Goal: Information Seeking & Learning: Learn about a topic

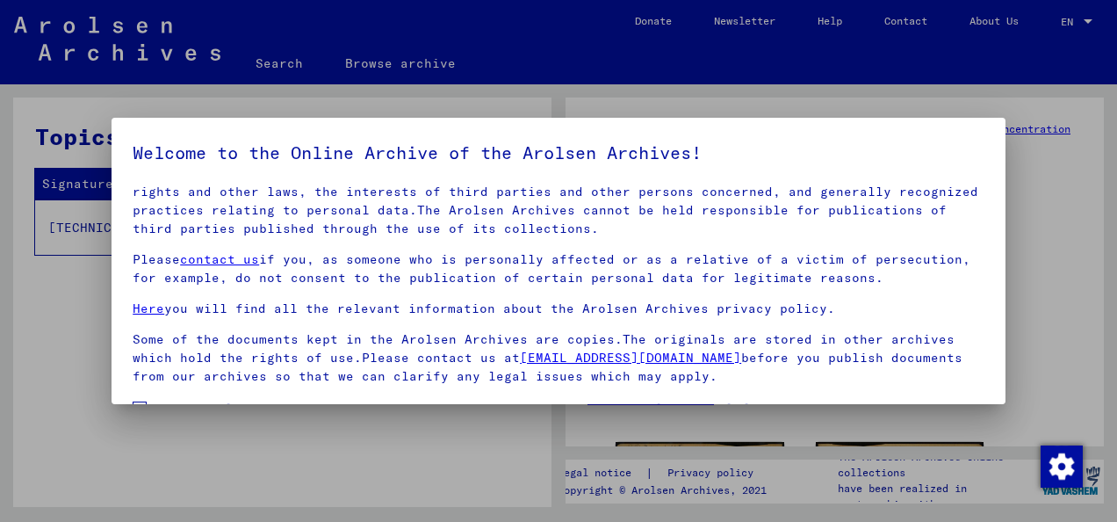
scroll to position [140, 0]
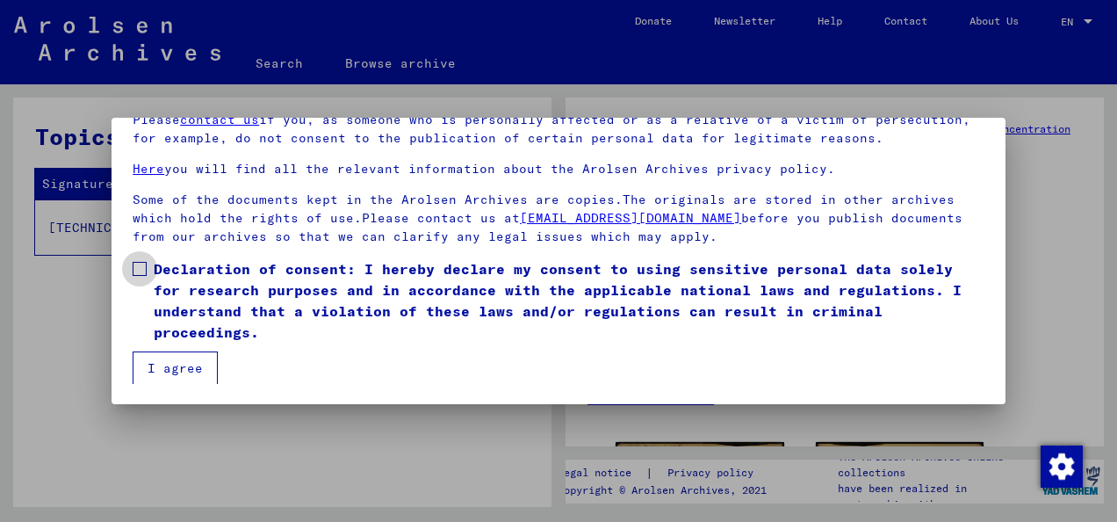
click at [145, 262] on span at bounding box center [140, 269] width 14 height 14
click at [143, 358] on button "I agree" at bounding box center [175, 367] width 85 height 33
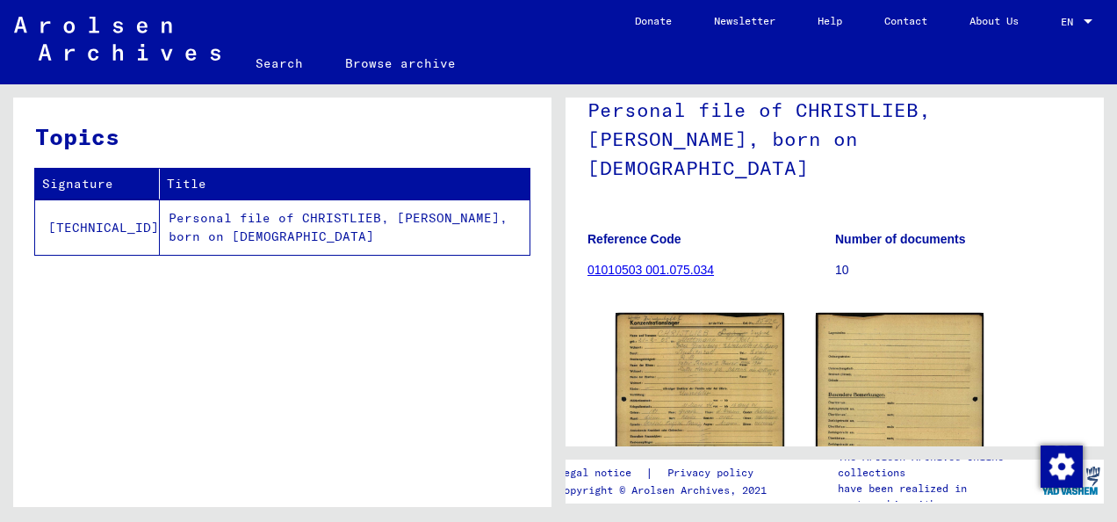
scroll to position [126, 0]
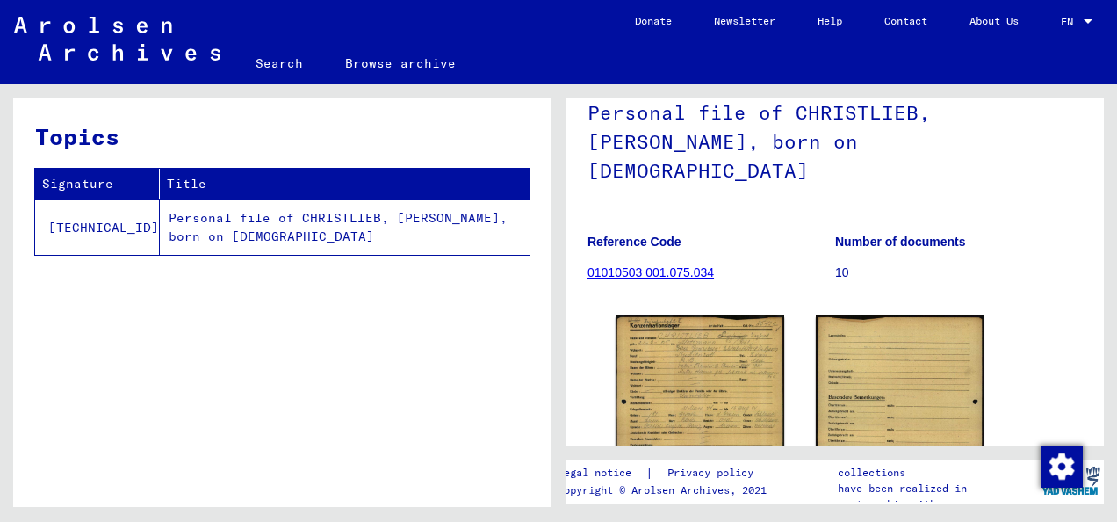
click at [837, 263] on p "10" at bounding box center [958, 272] width 247 height 18
click at [847, 234] on b "Number of documents" at bounding box center [900, 241] width 131 height 14
click at [623, 265] on link "01010503 001.075.034" at bounding box center [650, 272] width 126 height 14
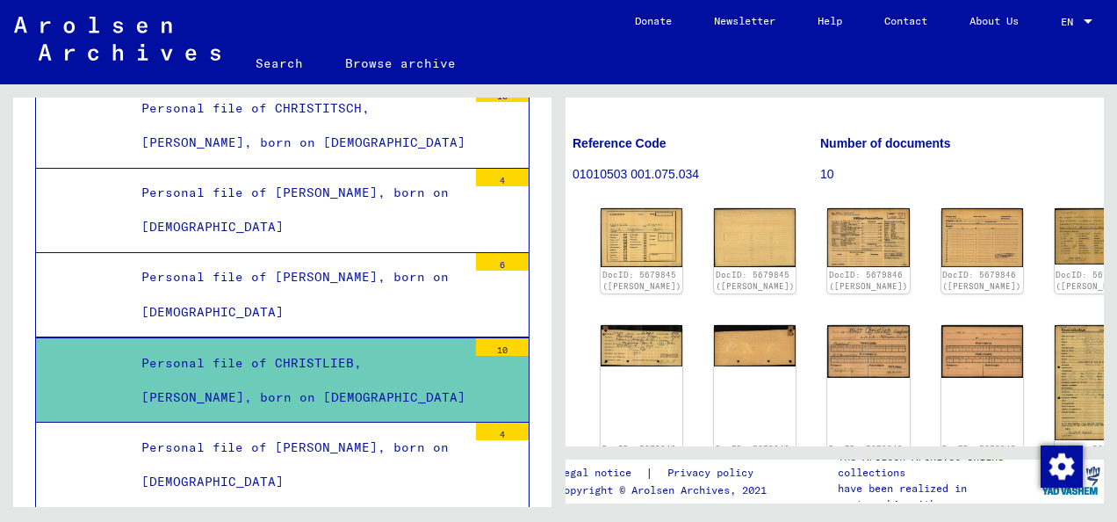
scroll to position [225, 16]
click at [623, 269] on div "DocID: 5679845 ([PERSON_NAME])" at bounding box center [641, 281] width 79 height 24
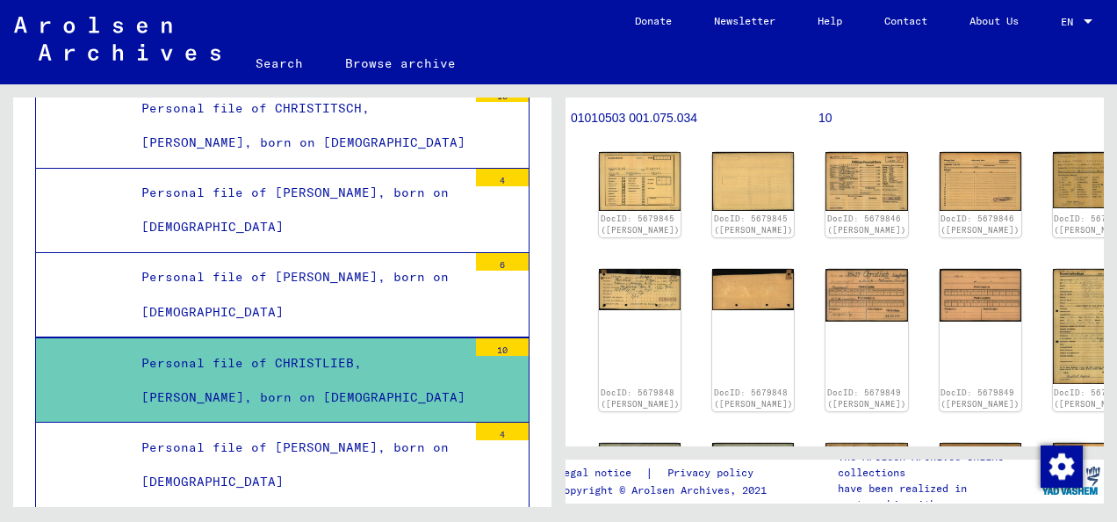
scroll to position [273, 14]
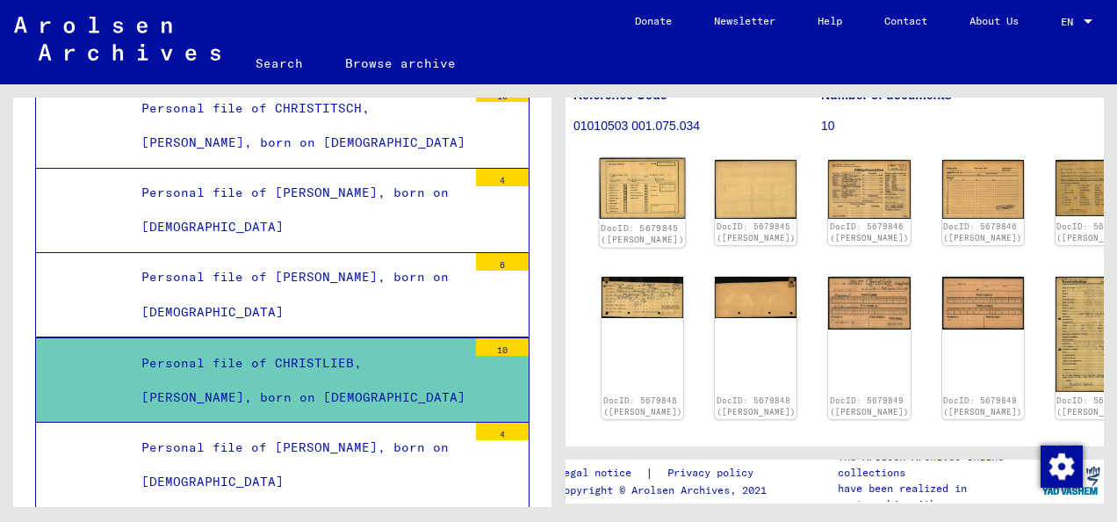
click at [616, 158] on img at bounding box center [643, 188] width 86 height 61
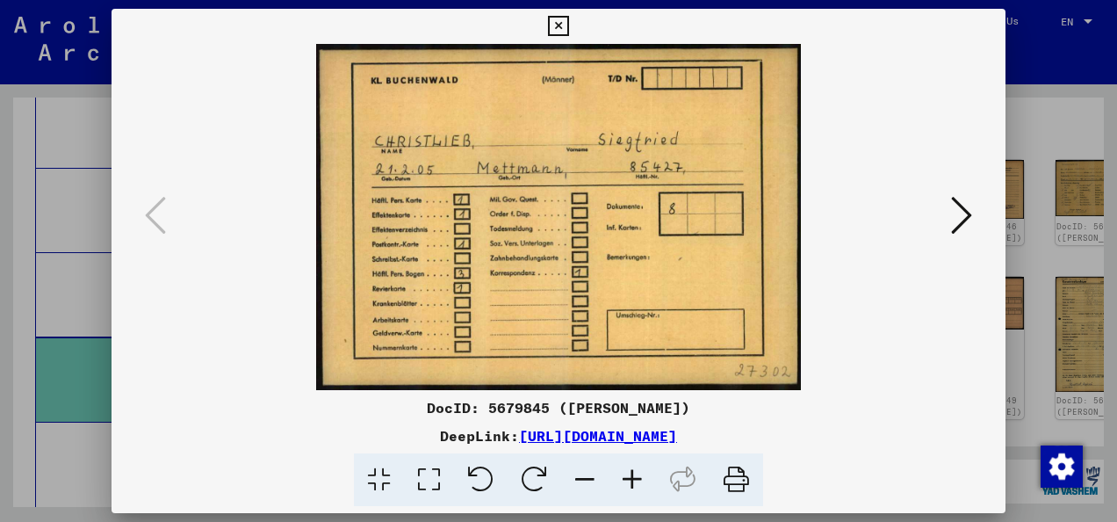
click at [952, 225] on icon at bounding box center [961, 215] width 21 height 42
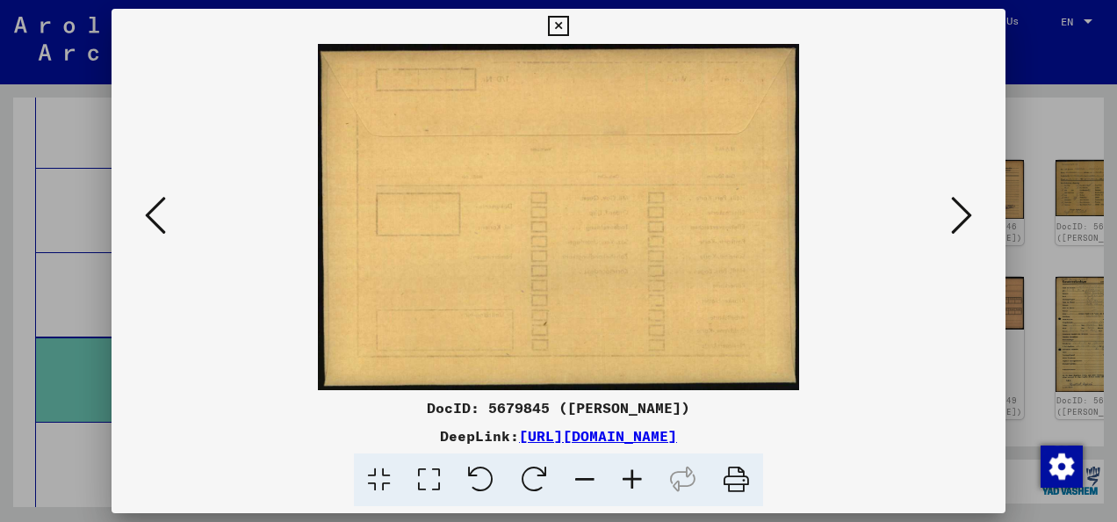
click at [955, 228] on icon at bounding box center [961, 215] width 21 height 42
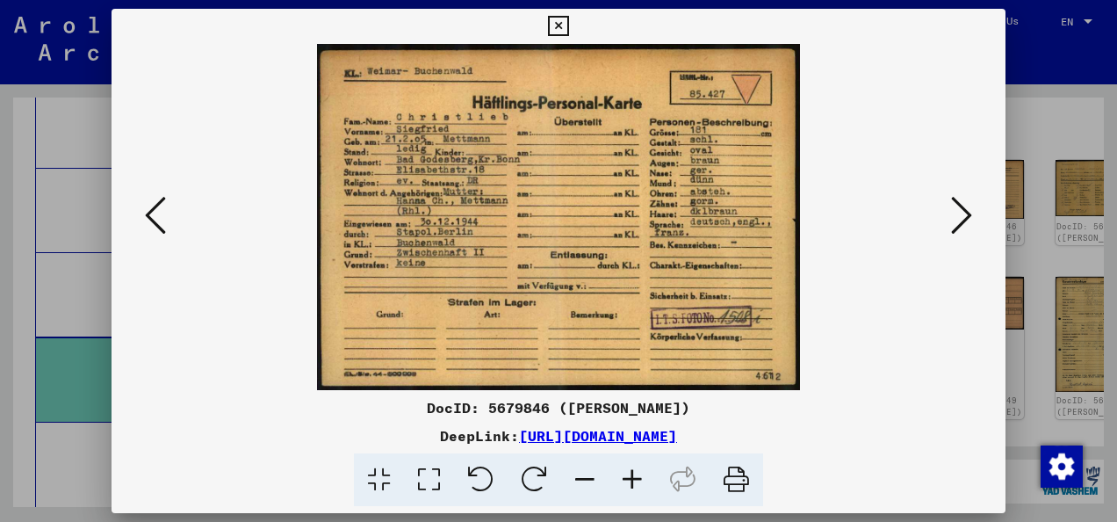
click at [735, 109] on img at bounding box center [558, 217] width 775 height 346
click at [717, 118] on img at bounding box center [558, 217] width 775 height 346
click at [963, 220] on icon at bounding box center [961, 215] width 21 height 42
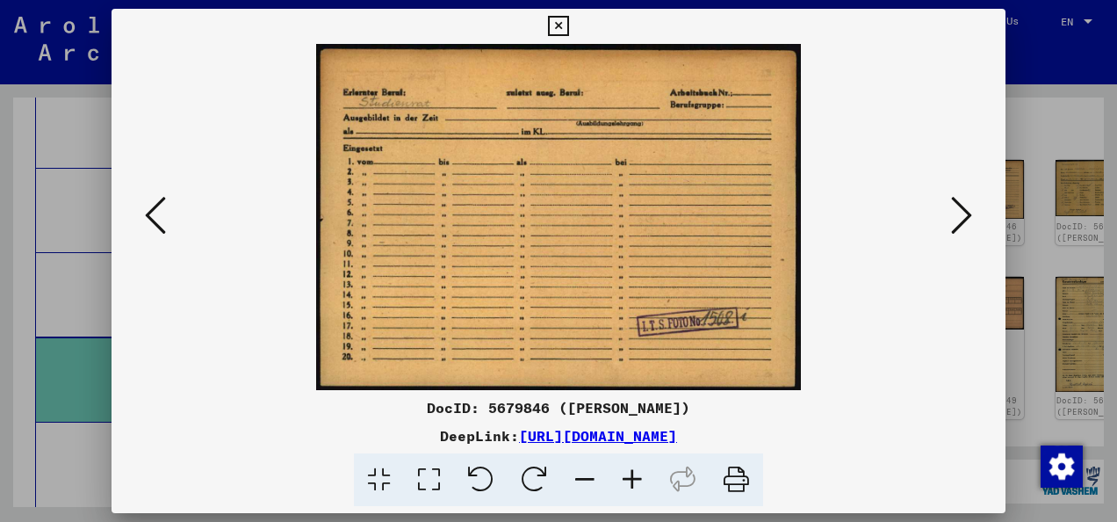
click at [964, 221] on icon at bounding box center [961, 215] width 21 height 42
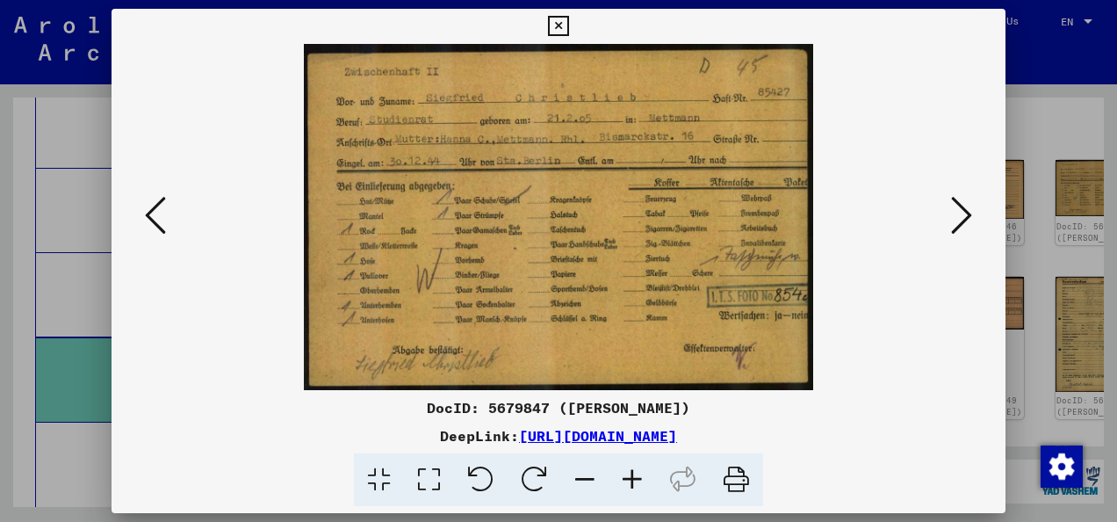
click at [140, 220] on button at bounding box center [156, 216] width 32 height 50
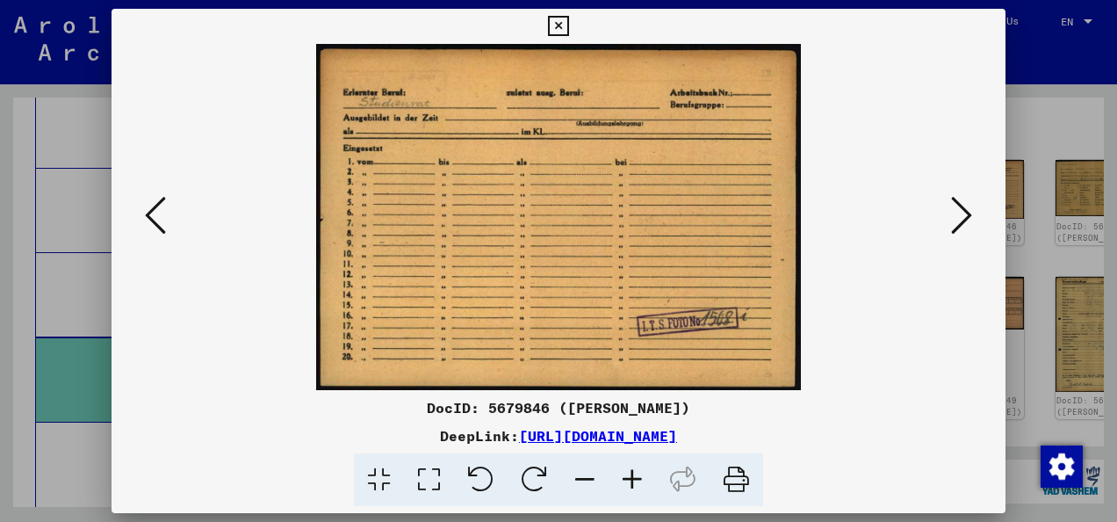
click at [151, 219] on icon at bounding box center [155, 215] width 21 height 42
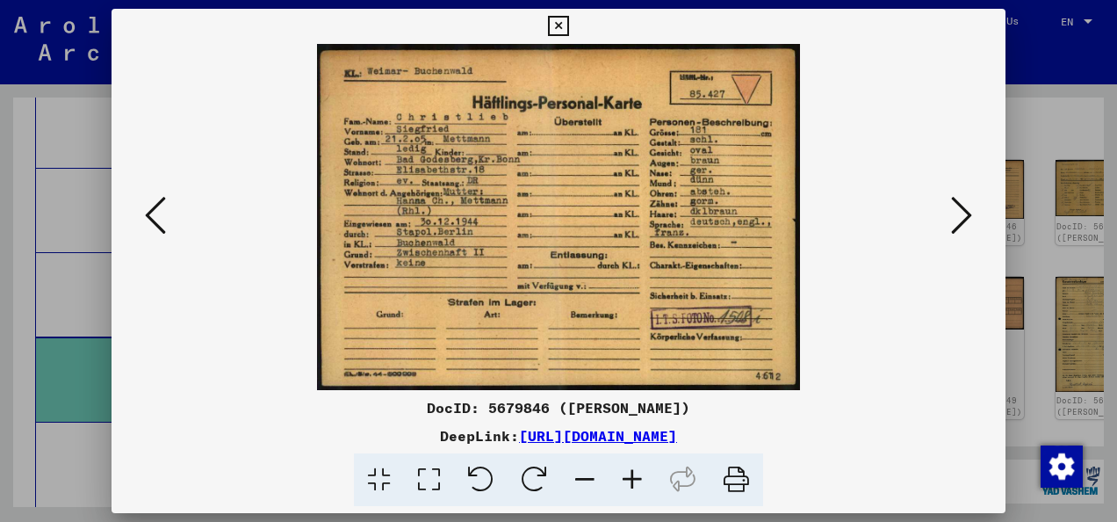
click at [962, 214] on icon at bounding box center [961, 215] width 21 height 42
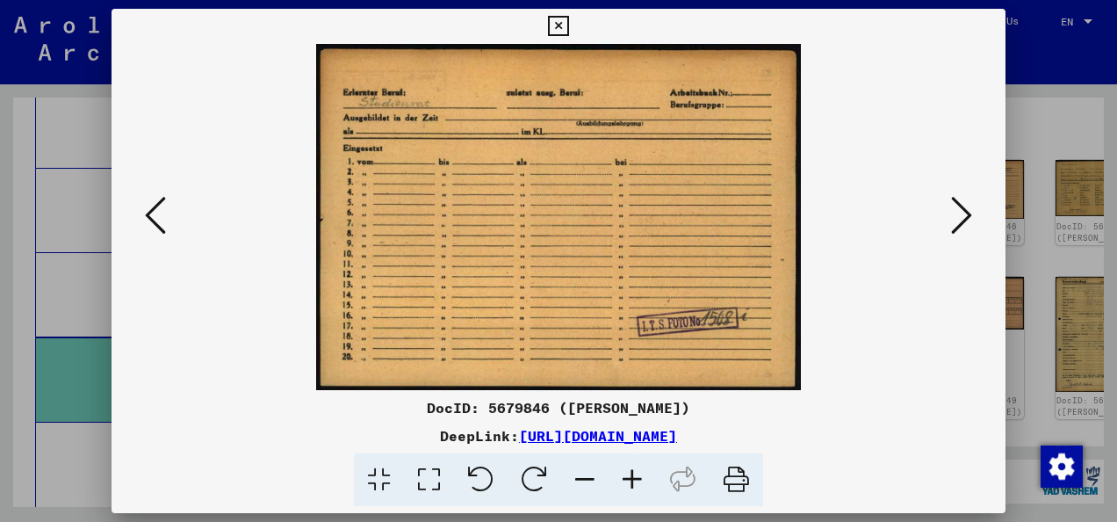
click at [962, 214] on icon at bounding box center [961, 215] width 21 height 42
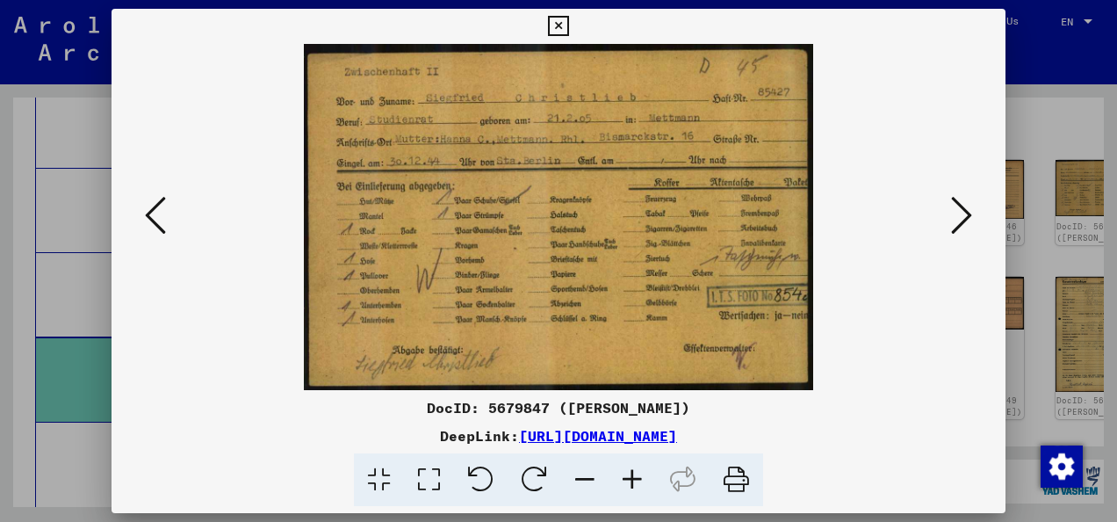
click at [962, 214] on icon at bounding box center [961, 215] width 21 height 42
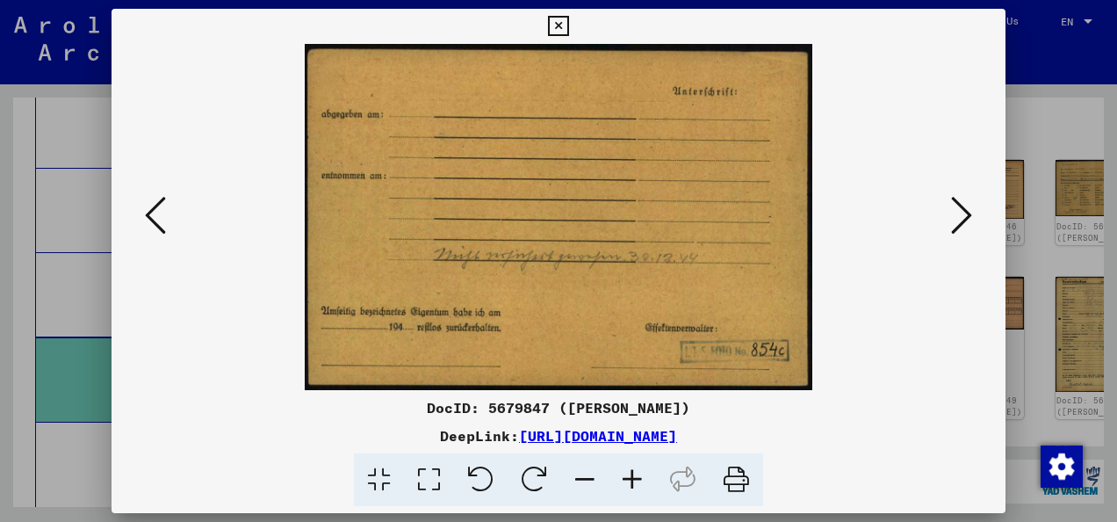
click at [140, 202] on button at bounding box center [156, 216] width 32 height 50
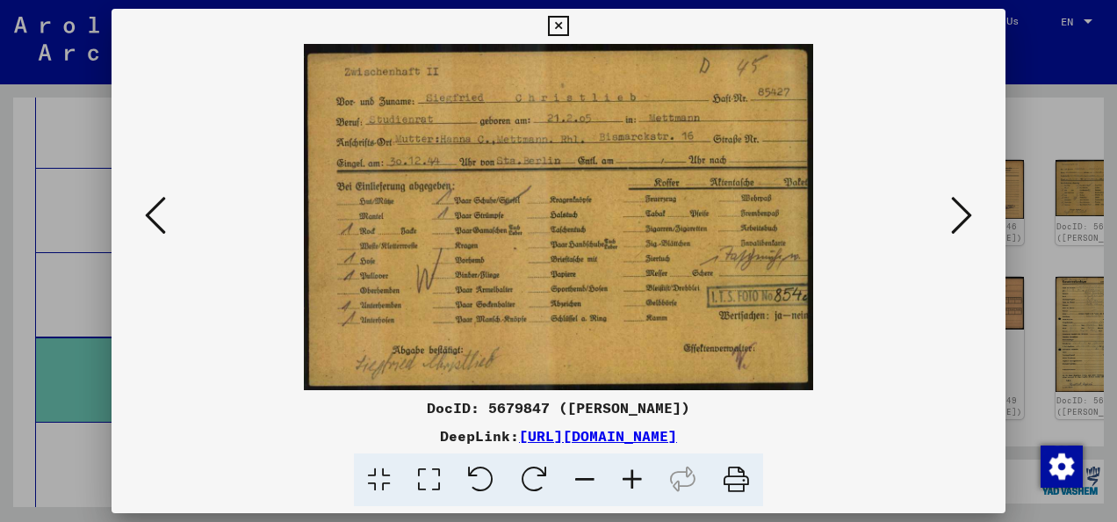
click at [973, 229] on button at bounding box center [962, 216] width 32 height 50
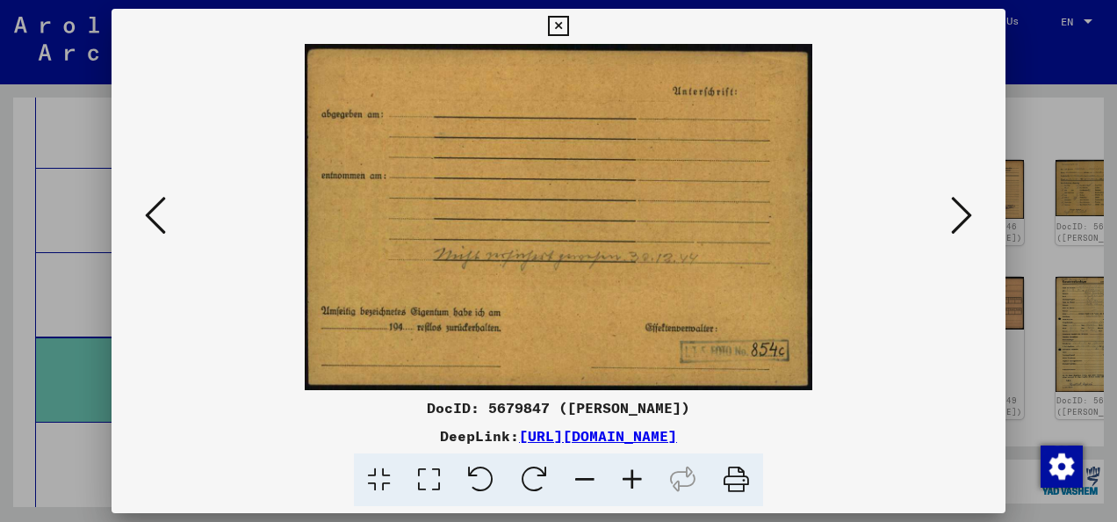
click at [922, 233] on img at bounding box center [558, 217] width 775 height 346
click at [948, 218] on button at bounding box center [962, 216] width 32 height 50
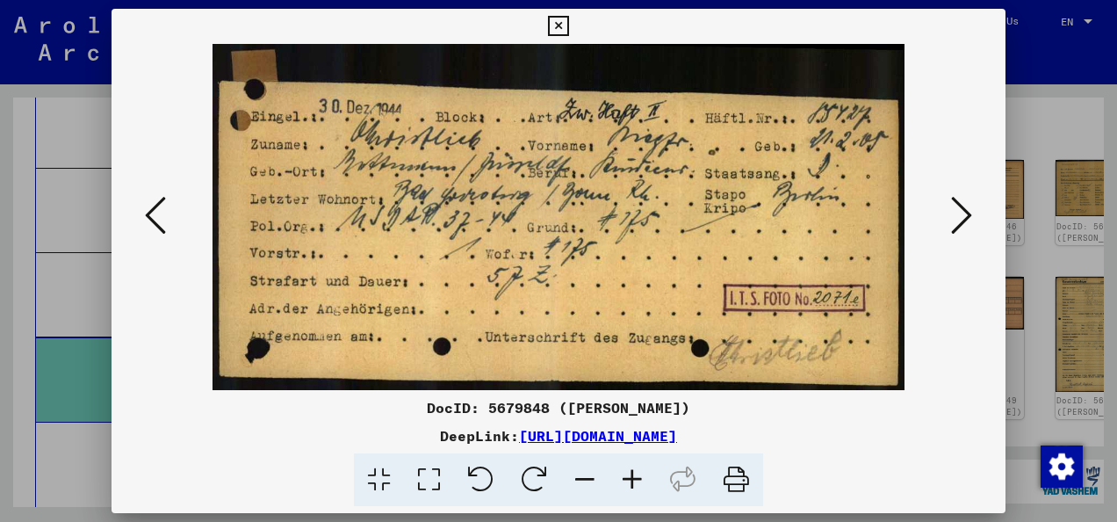
click at [957, 205] on icon at bounding box center [961, 215] width 21 height 42
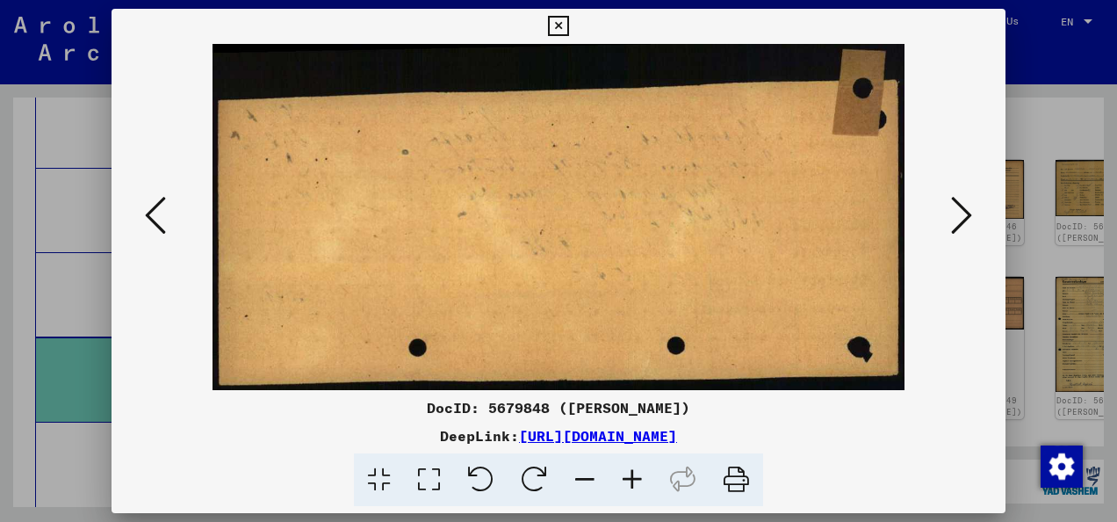
click at [953, 220] on icon at bounding box center [961, 215] width 21 height 42
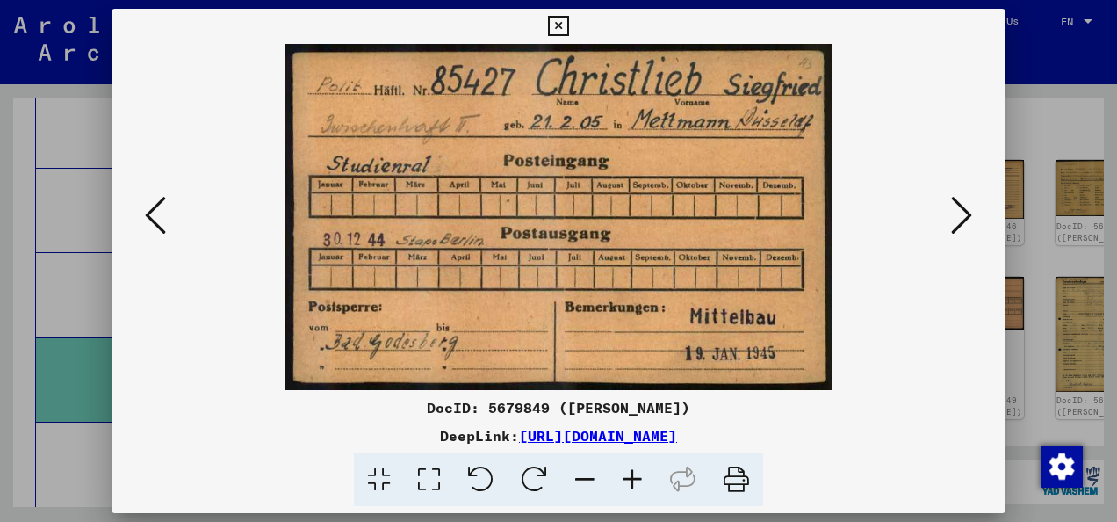
click at [141, 223] on button at bounding box center [156, 216] width 32 height 50
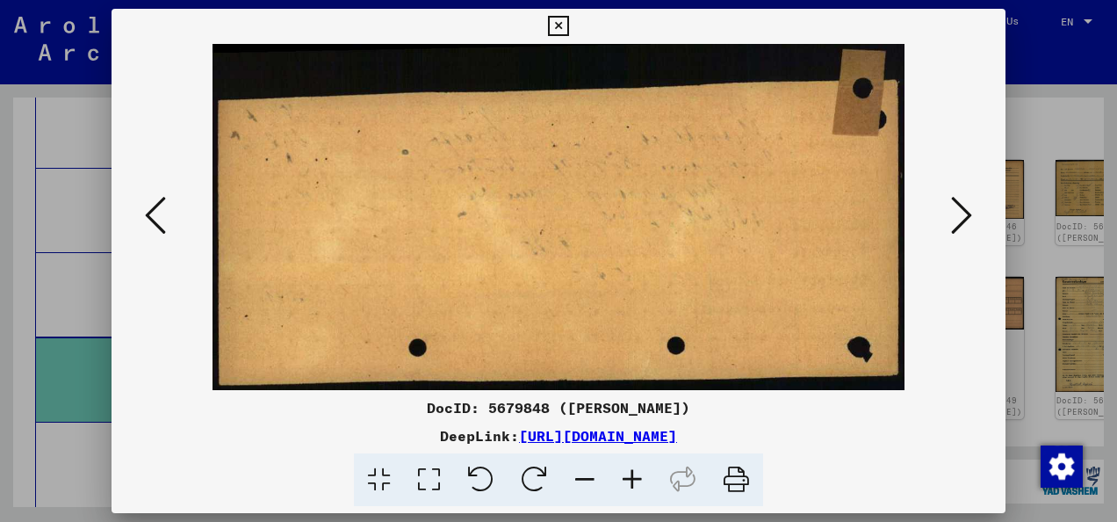
click at [169, 227] on button at bounding box center [156, 216] width 32 height 50
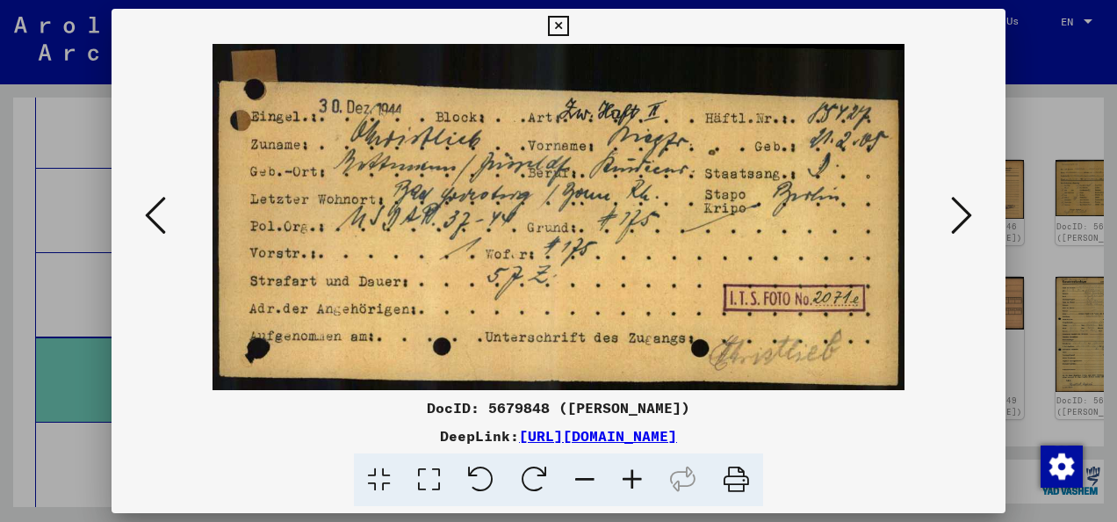
click at [151, 235] on icon at bounding box center [155, 215] width 21 height 42
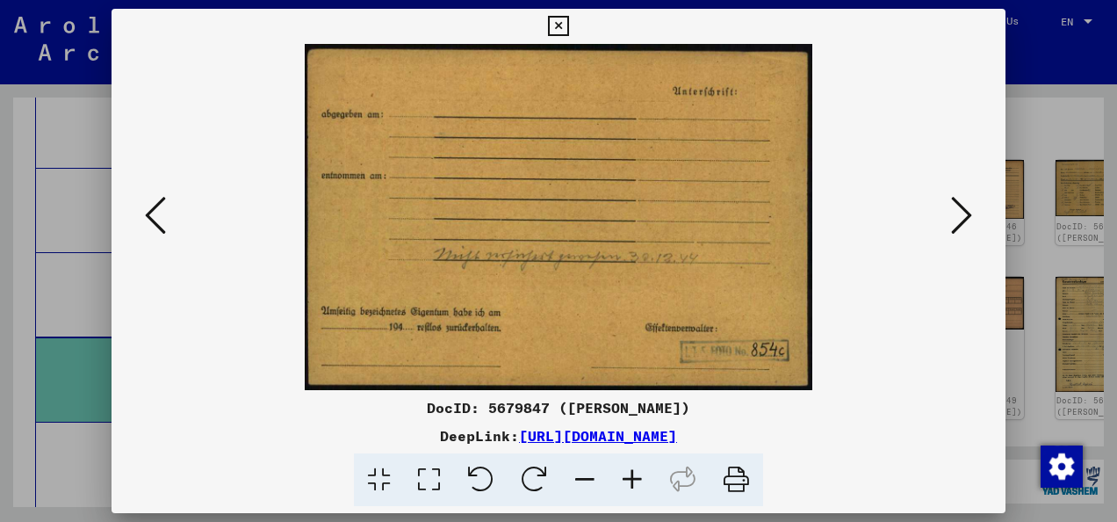
click at [162, 238] on button at bounding box center [156, 216] width 32 height 50
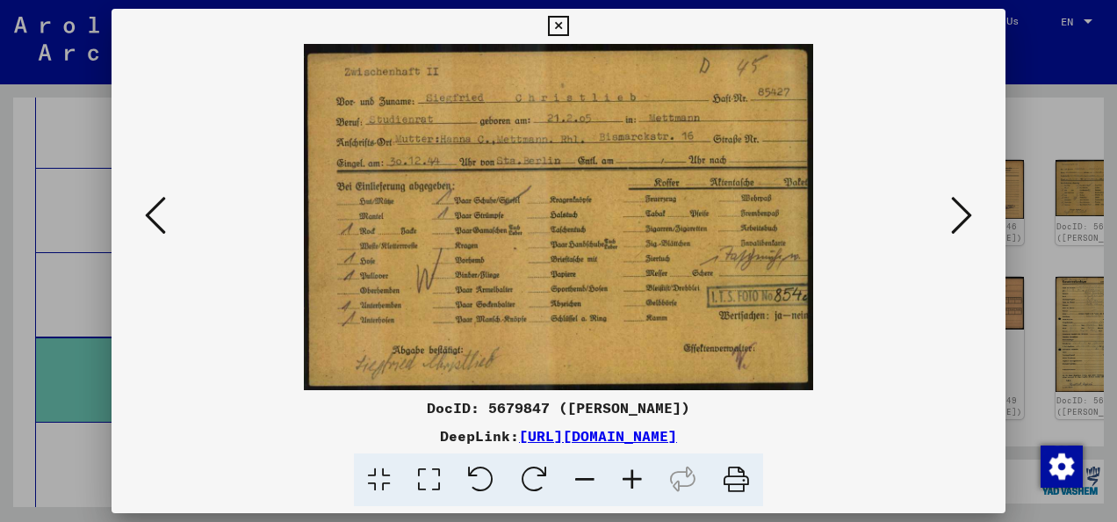
click at [179, 218] on img at bounding box center [558, 217] width 775 height 346
click at [154, 240] on button at bounding box center [156, 216] width 32 height 50
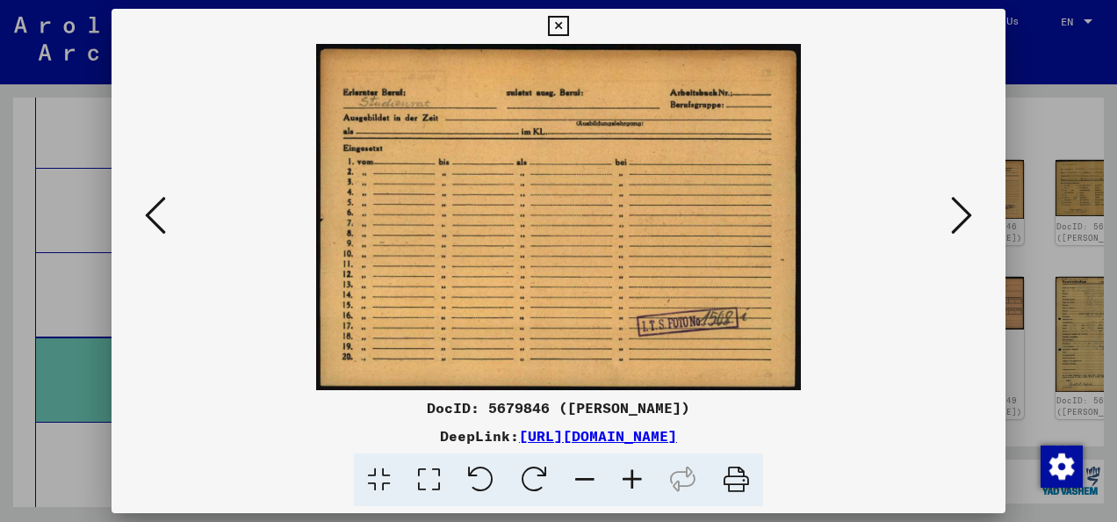
click at [162, 237] on button at bounding box center [156, 216] width 32 height 50
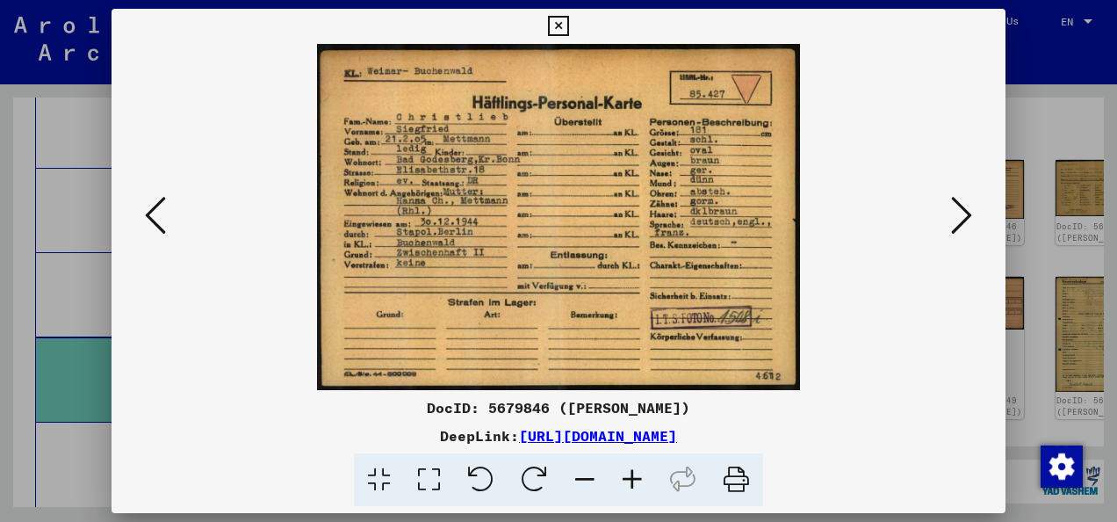
click at [182, 243] on img at bounding box center [558, 217] width 775 height 346
click at [963, 231] on icon at bounding box center [961, 215] width 21 height 42
click at [962, 232] on icon at bounding box center [961, 215] width 21 height 42
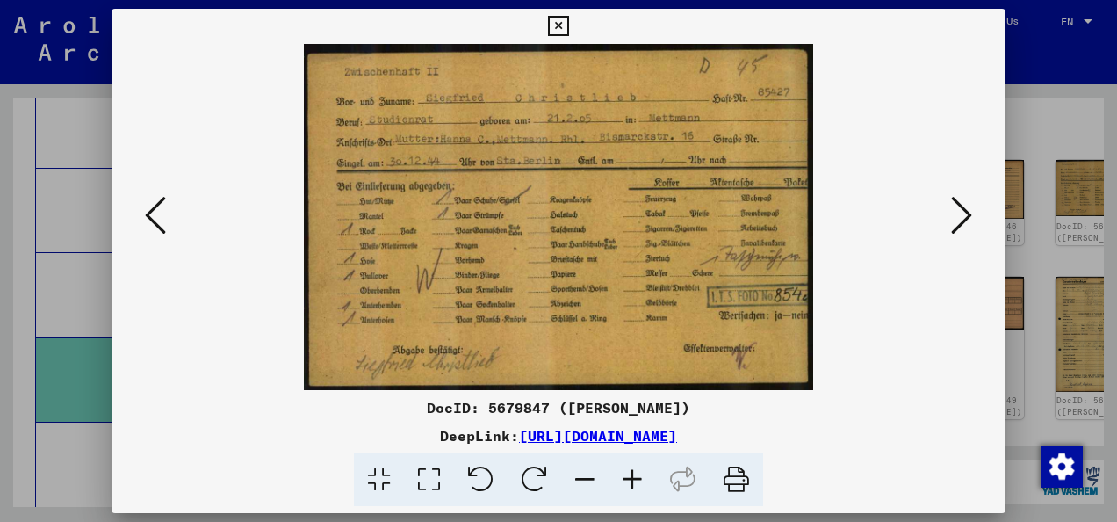
click at [967, 227] on icon at bounding box center [961, 215] width 21 height 42
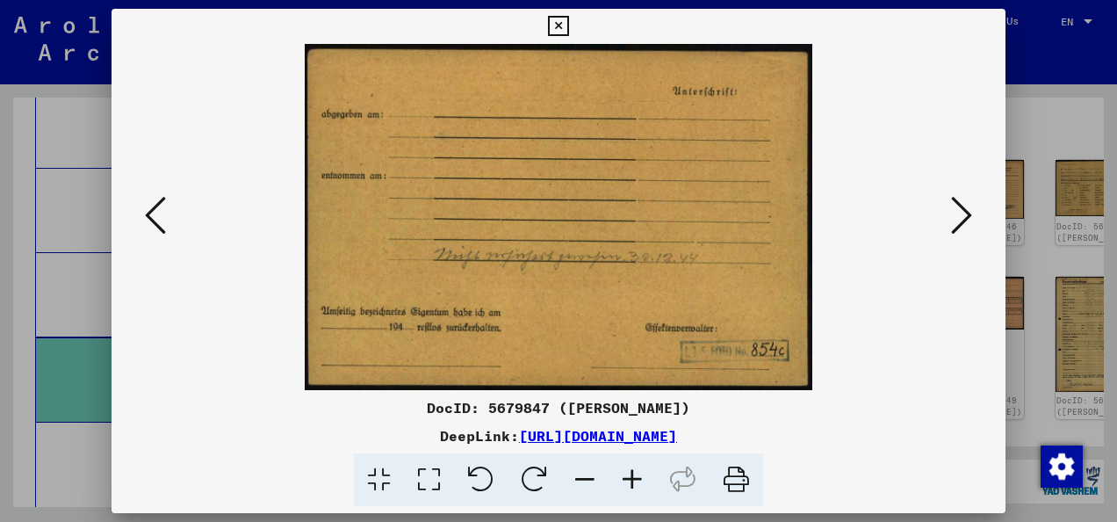
click at [962, 230] on icon at bounding box center [961, 215] width 21 height 42
click at [971, 227] on icon at bounding box center [961, 215] width 21 height 42
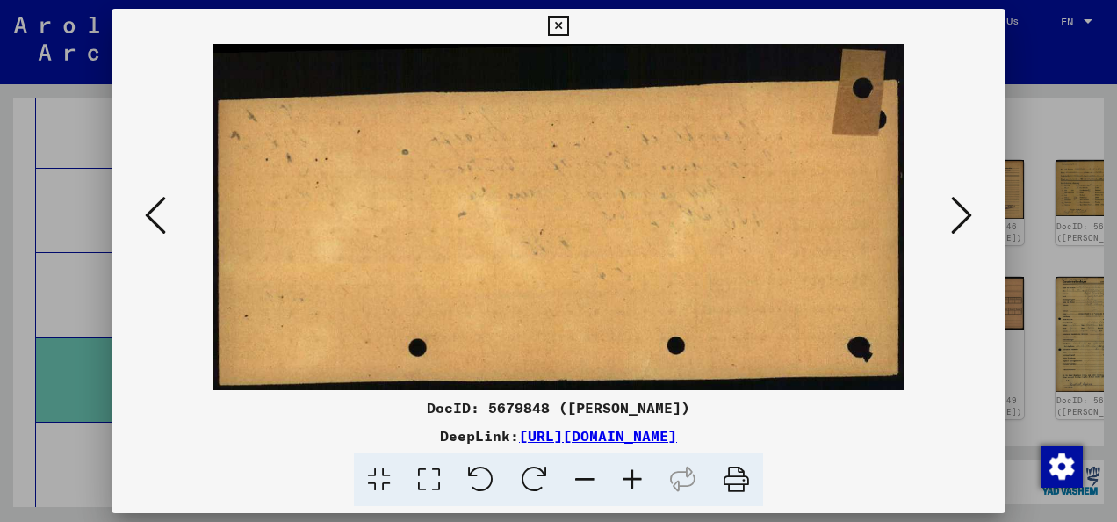
click at [975, 222] on button at bounding box center [962, 216] width 32 height 50
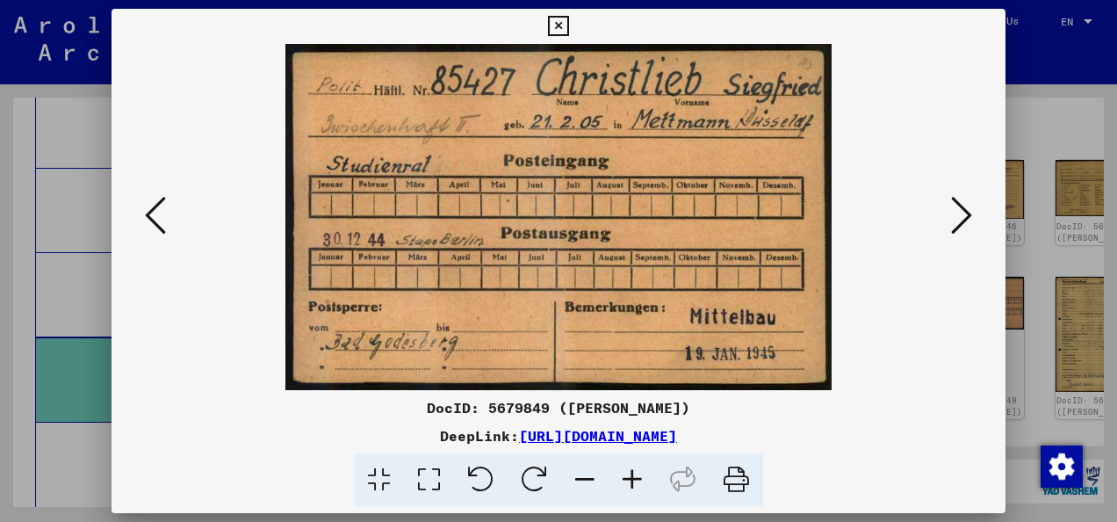
click at [973, 227] on button at bounding box center [962, 216] width 32 height 50
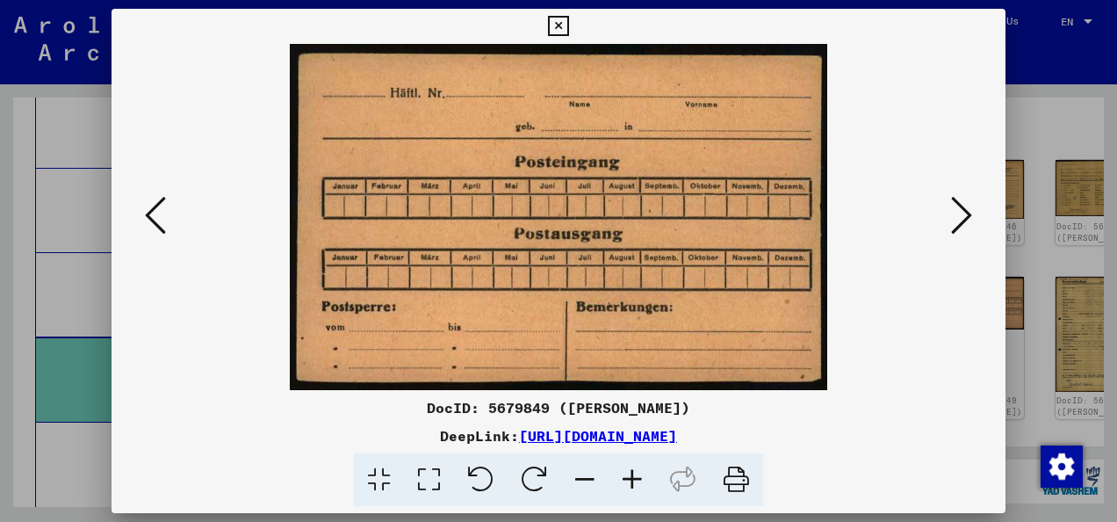
click at [975, 235] on button at bounding box center [962, 216] width 32 height 50
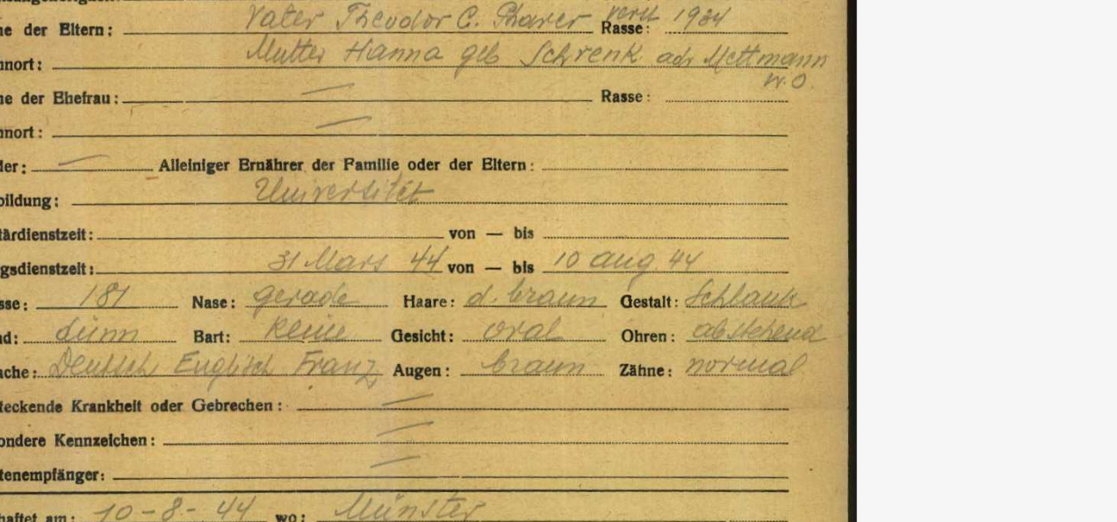
click at [508, 191] on img at bounding box center [558, 217] width 775 height 346
click at [509, 190] on img at bounding box center [558, 217] width 775 height 346
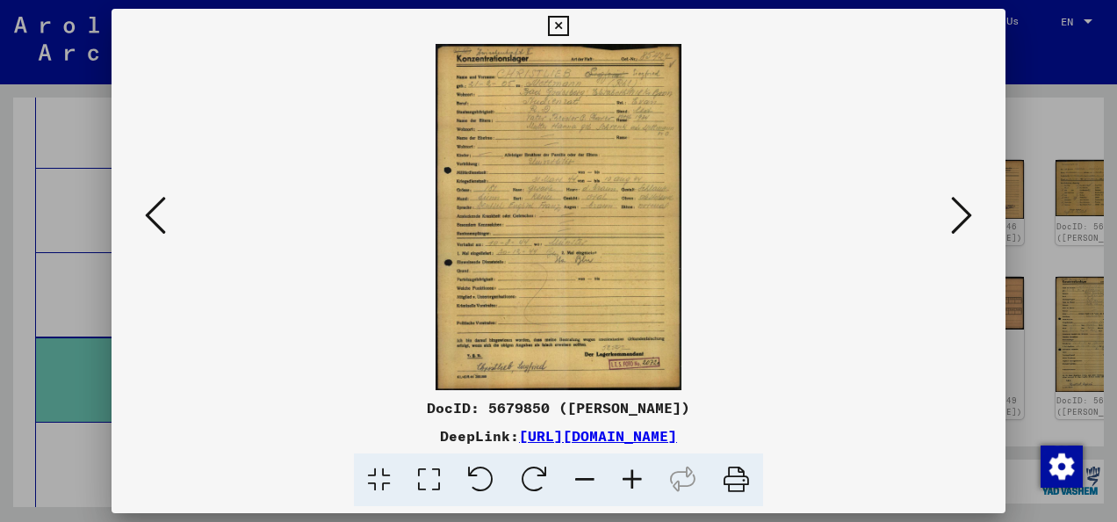
click at [146, 210] on icon at bounding box center [155, 215] width 21 height 42
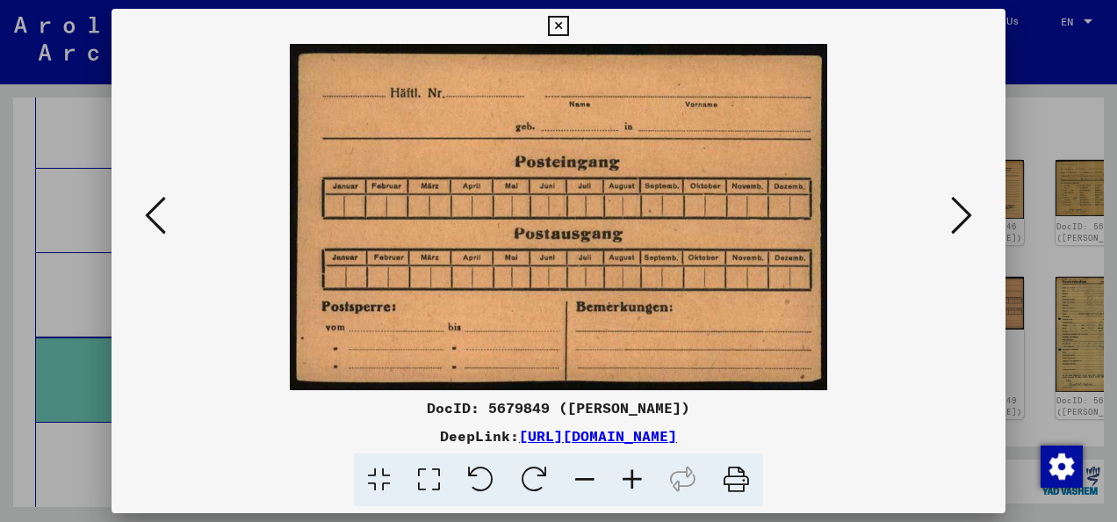
click at [158, 217] on icon at bounding box center [155, 215] width 21 height 42
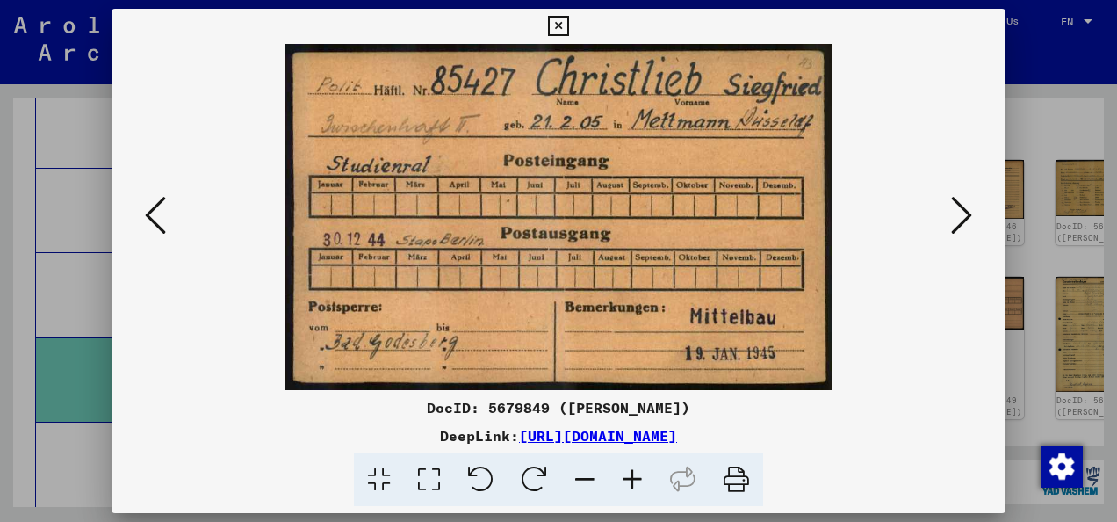
click at [162, 222] on icon at bounding box center [155, 215] width 21 height 42
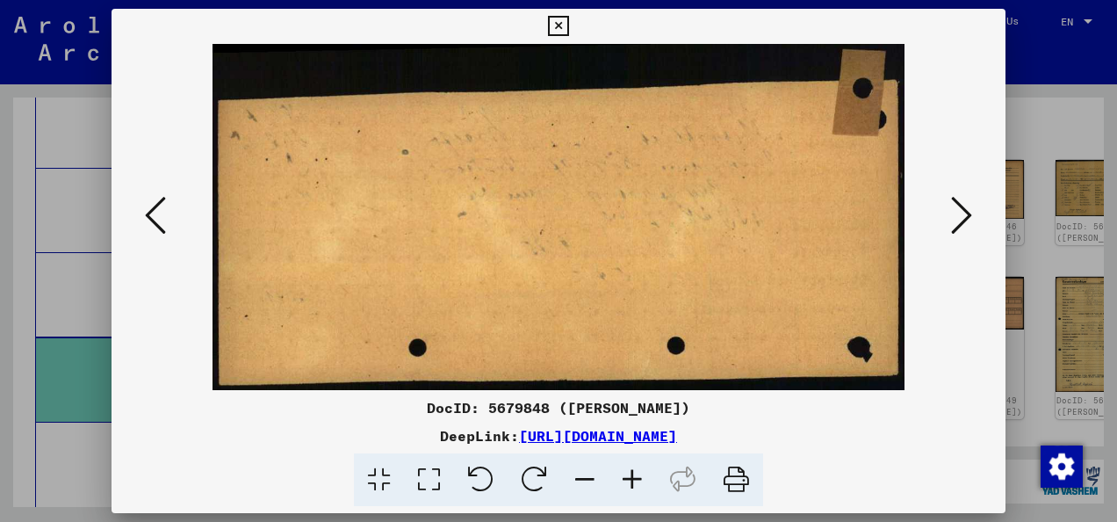
click at [973, 223] on button at bounding box center [962, 216] width 32 height 50
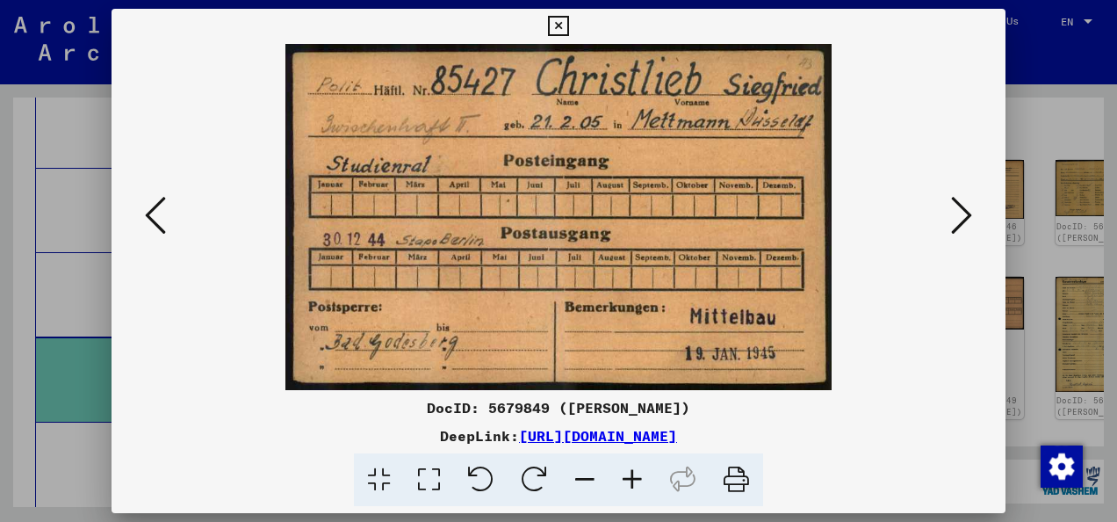
click at [172, 215] on img at bounding box center [558, 217] width 775 height 346
click at [165, 220] on icon at bounding box center [155, 215] width 21 height 42
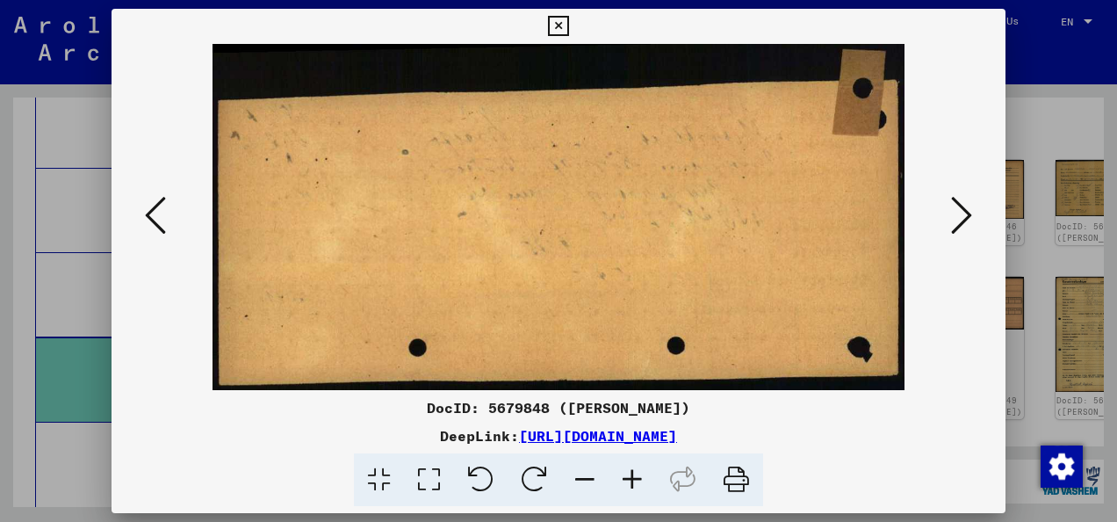
click at [158, 228] on icon at bounding box center [155, 215] width 21 height 42
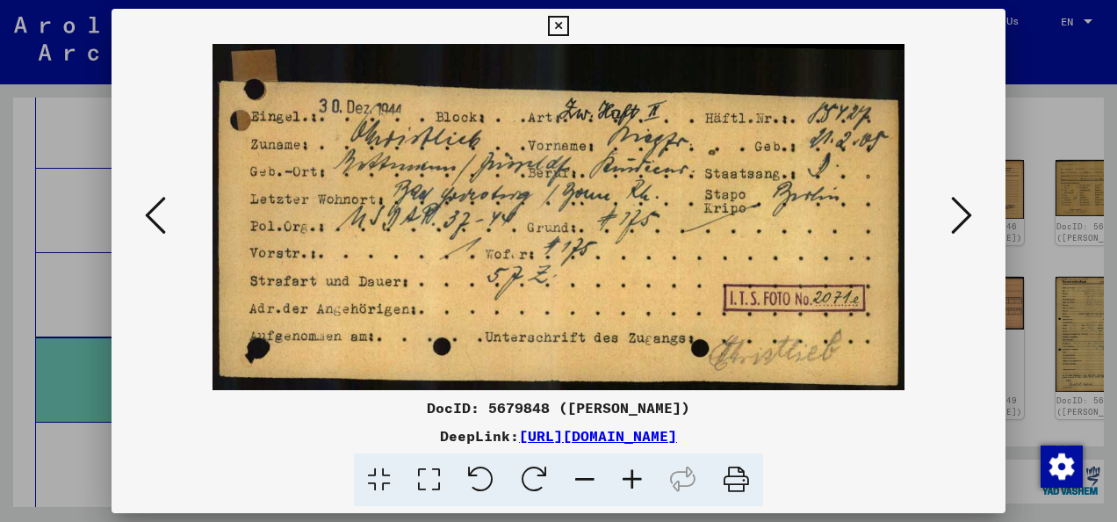
click at [958, 241] on button at bounding box center [962, 216] width 32 height 50
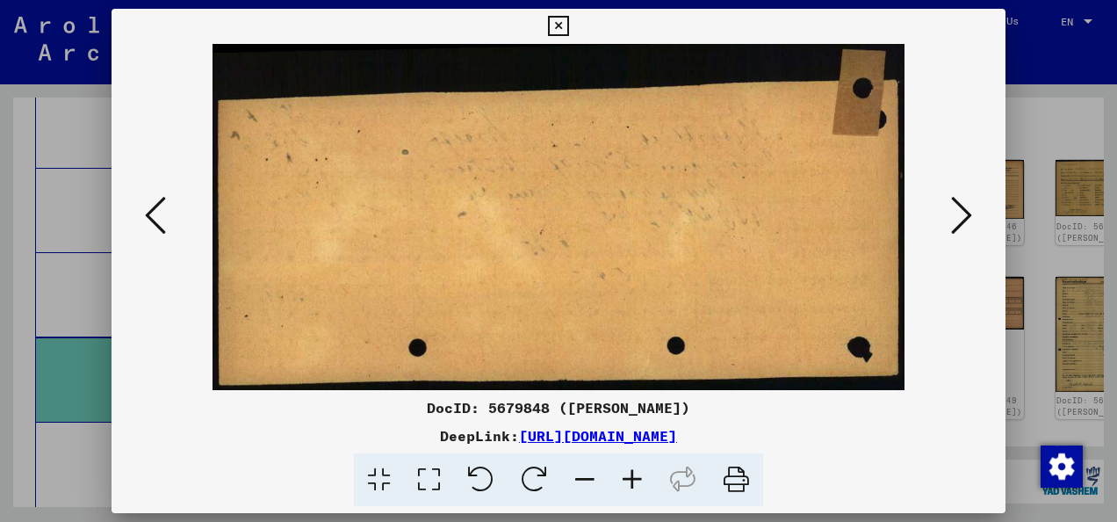
click at [955, 228] on icon at bounding box center [961, 215] width 21 height 42
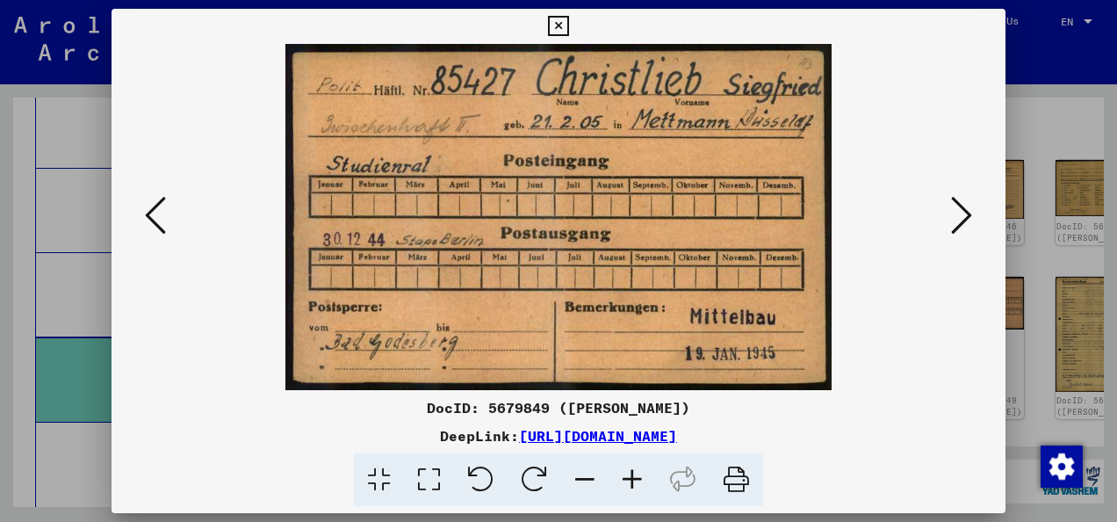
click at [955, 241] on button at bounding box center [962, 216] width 32 height 50
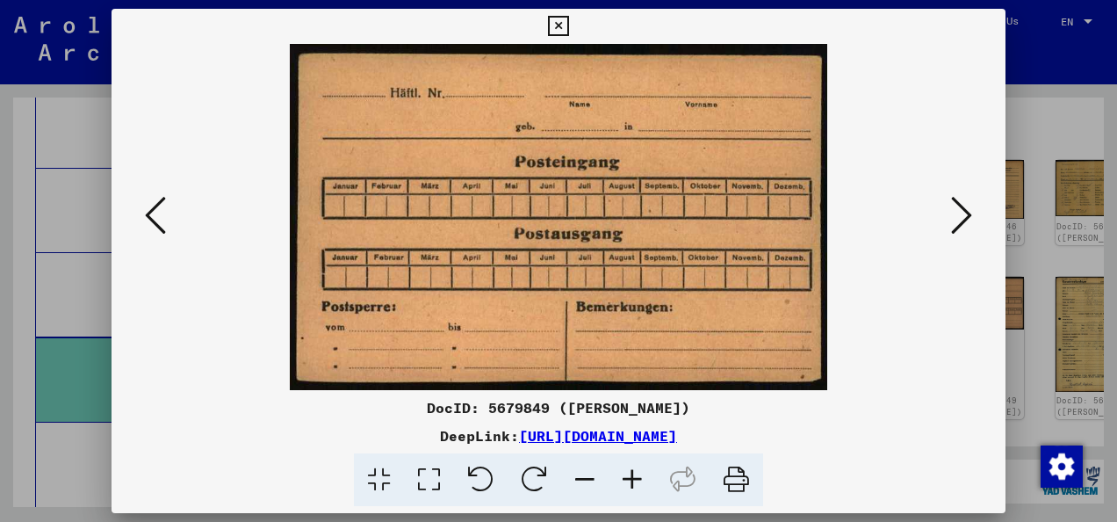
click at [955, 237] on button at bounding box center [962, 216] width 32 height 50
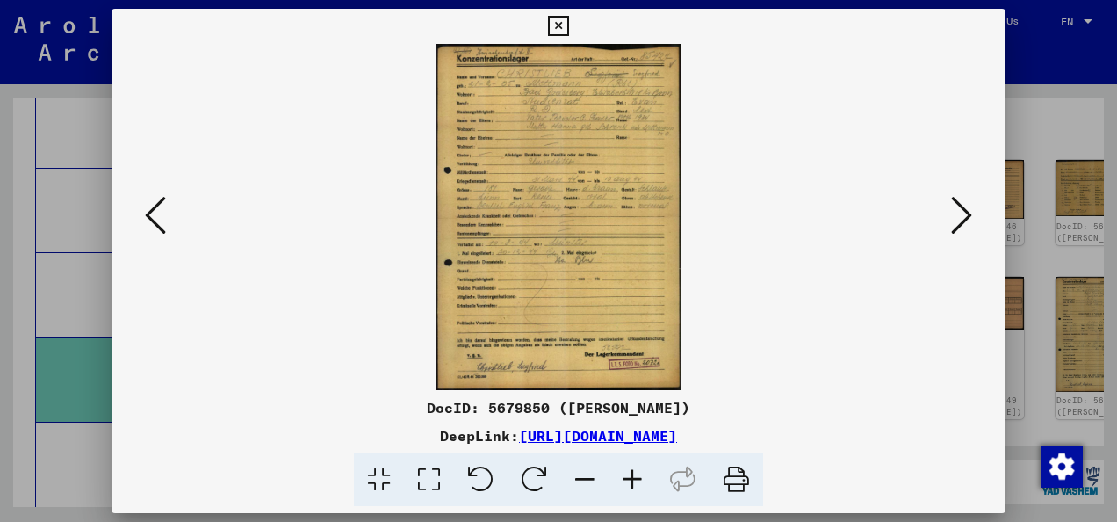
click at [955, 236] on button at bounding box center [962, 216] width 32 height 50
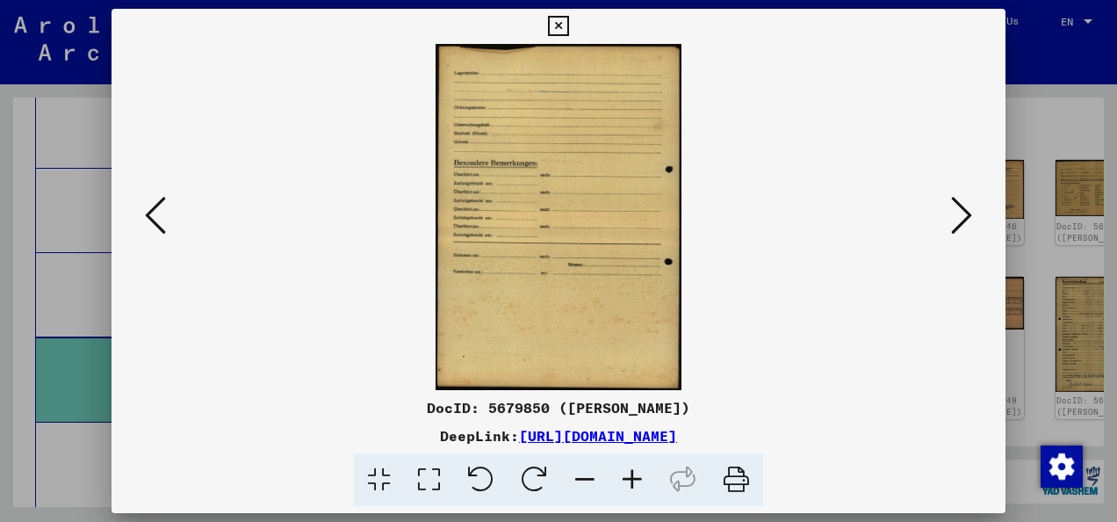
click at [151, 227] on icon at bounding box center [155, 215] width 21 height 42
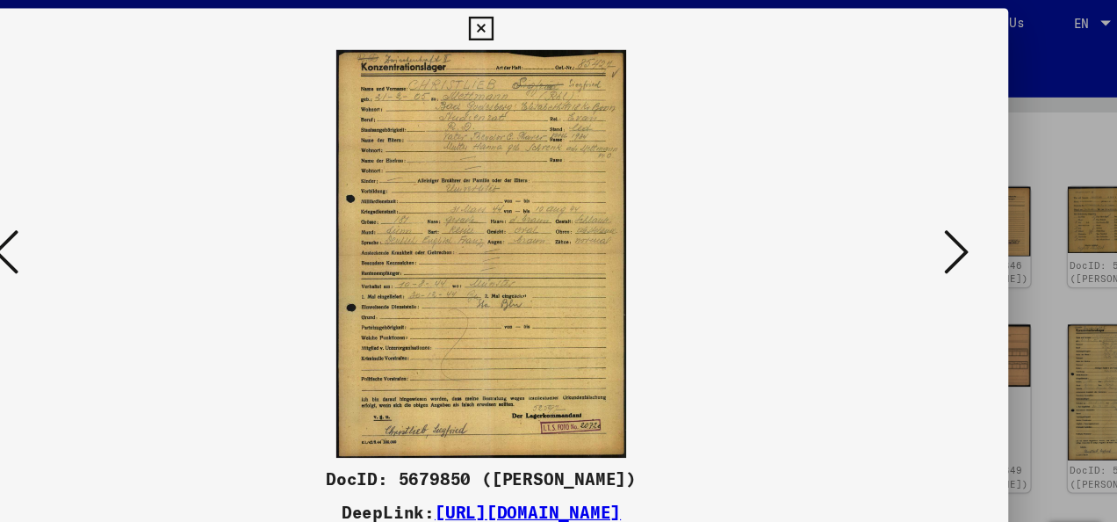
click at [975, 235] on button at bounding box center [962, 216] width 32 height 50
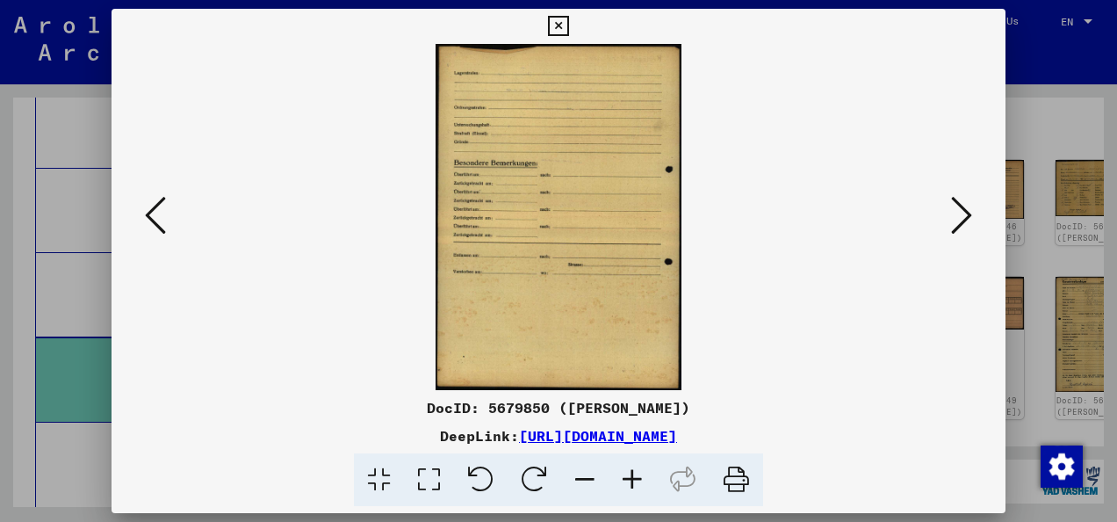
click at [969, 228] on icon at bounding box center [961, 215] width 21 height 42
